Goal: Information Seeking & Learning: Learn about a topic

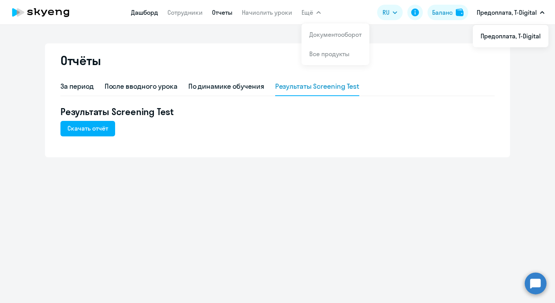
click at [150, 14] on link "Дашборд" at bounding box center [144, 13] width 27 height 8
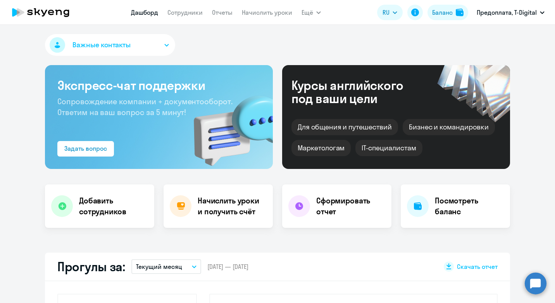
select select "30"
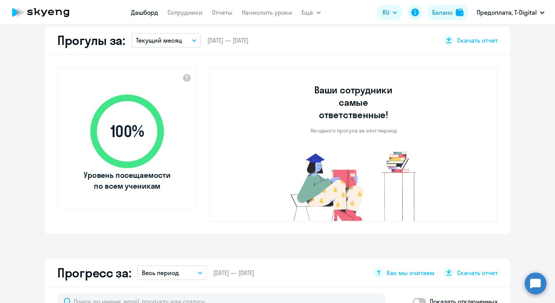
scroll to position [265, 0]
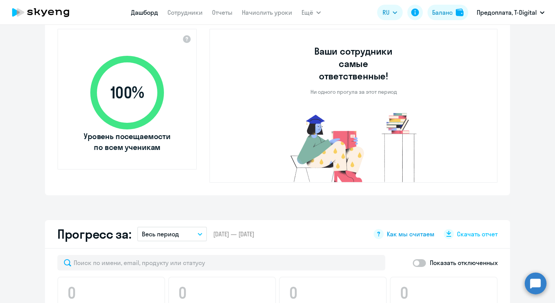
click at [412, 230] on span "Как мы считаем" at bounding box center [411, 234] width 48 height 9
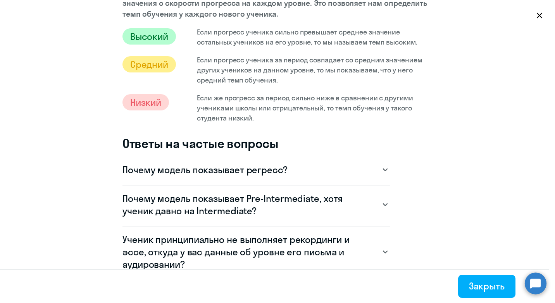
scroll to position [465, 0]
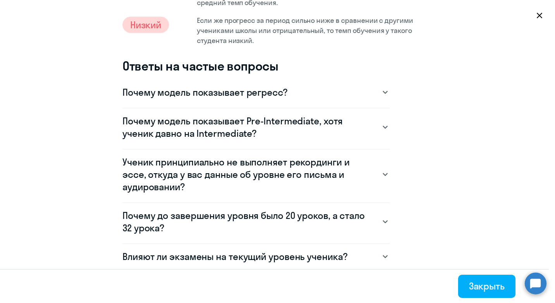
click at [383, 127] on icon at bounding box center [384, 127] width 5 height 3
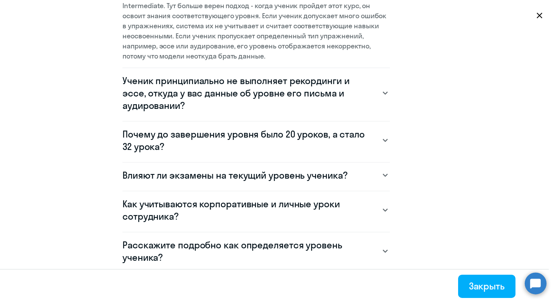
scroll to position [659, 0]
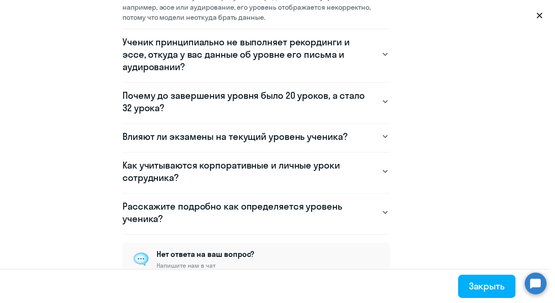
click at [385, 211] on icon at bounding box center [384, 212] width 5 height 3
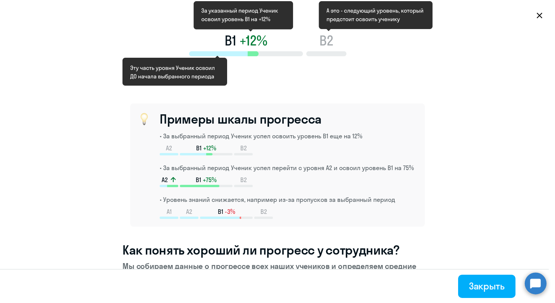
scroll to position [0, 0]
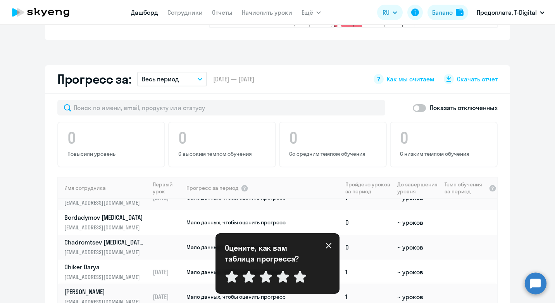
scroll to position [77, 0]
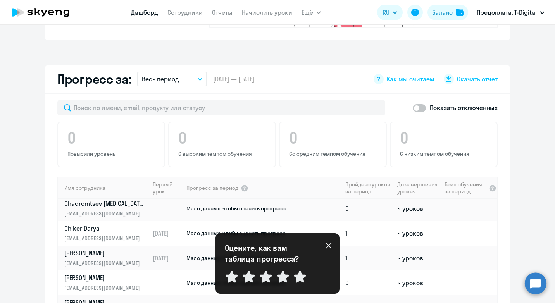
click at [328, 245] on icon at bounding box center [328, 245] width 5 height 5
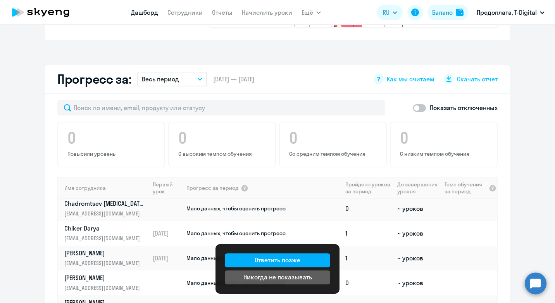
click at [522, 213] on app-progress-dashboard "Прогресс за: Весь период – [DATE] — [DATE] Как мы считаем Скачать отчет Показат…" at bounding box center [277, 221] width 555 height 312
click at [282, 276] on div "Никогда не показывать" at bounding box center [277, 276] width 69 height 9
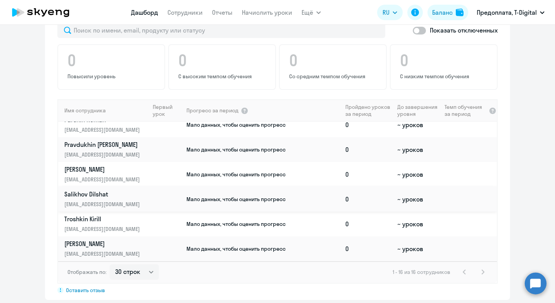
scroll to position [219, 0]
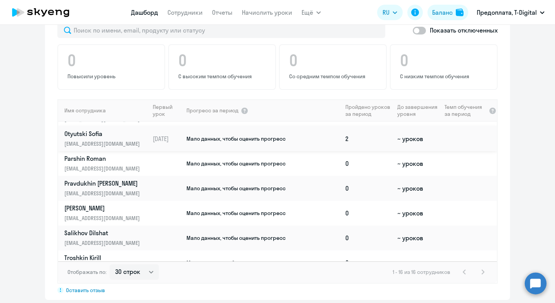
click at [217, 135] on span "Мало данных, чтобы оценить прогресс" at bounding box center [235, 138] width 99 height 7
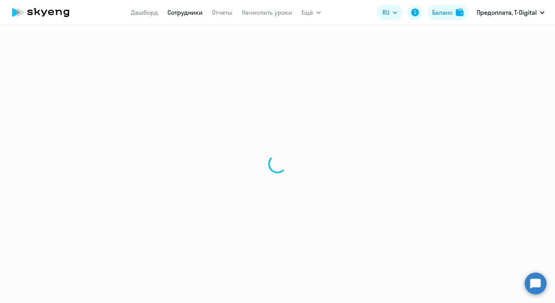
select select "english"
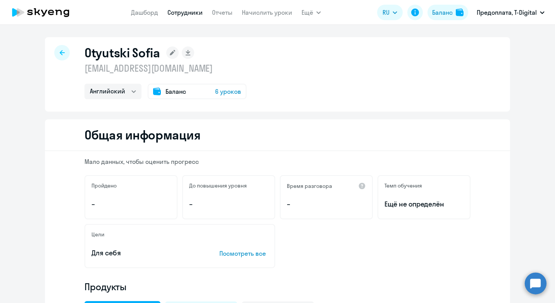
click at [63, 53] on div at bounding box center [61, 52] width 15 height 15
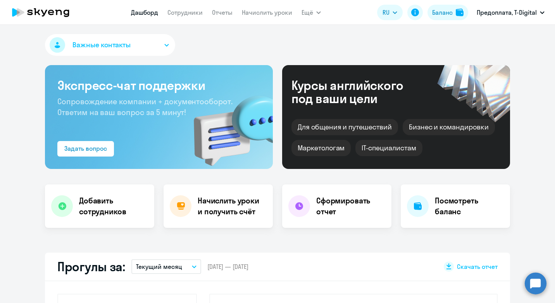
select select "30"
